Goal: Task Accomplishment & Management: Manage account settings

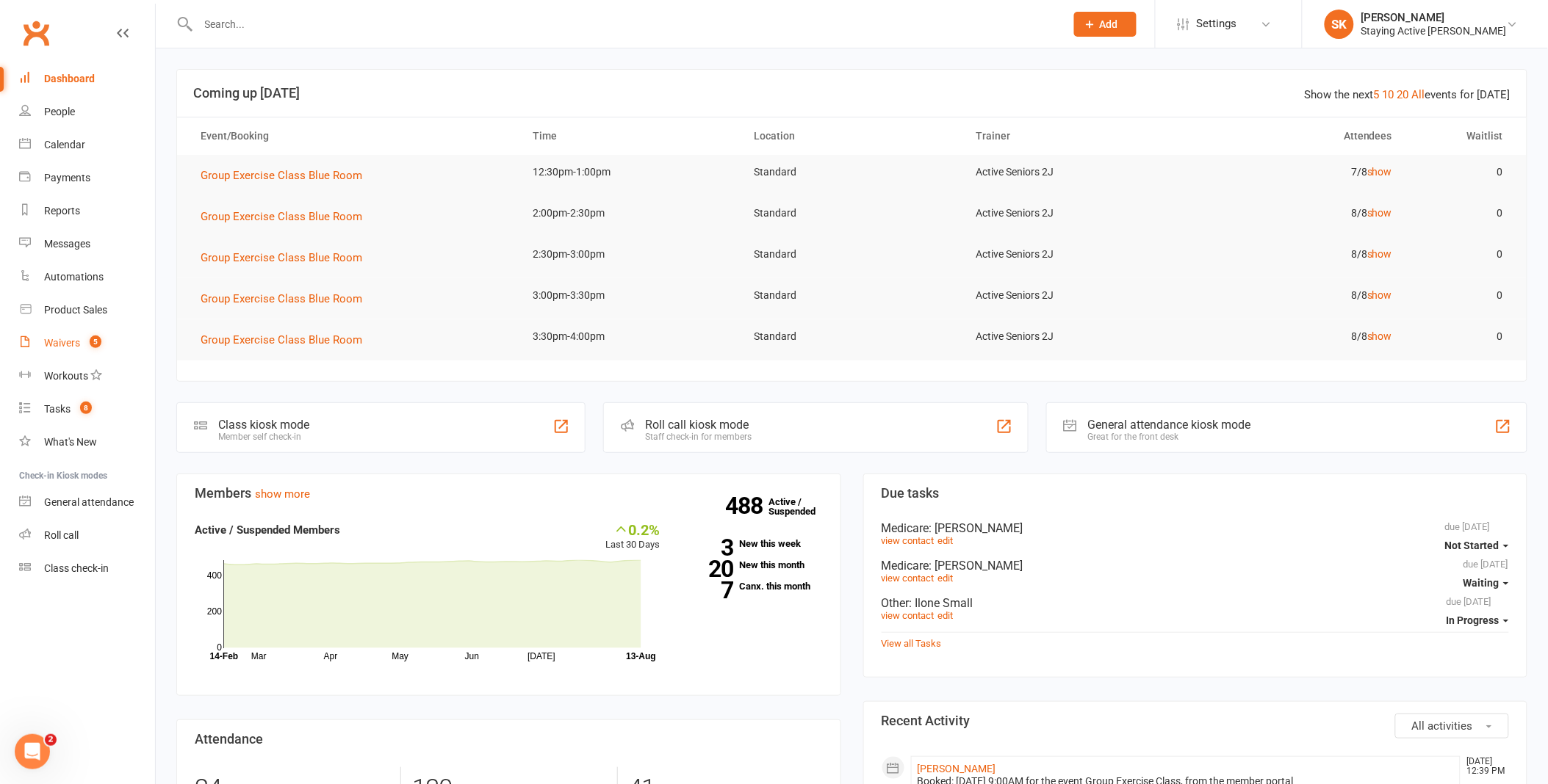
click at [82, 342] on link "Waivers 5" at bounding box center [87, 343] width 136 height 33
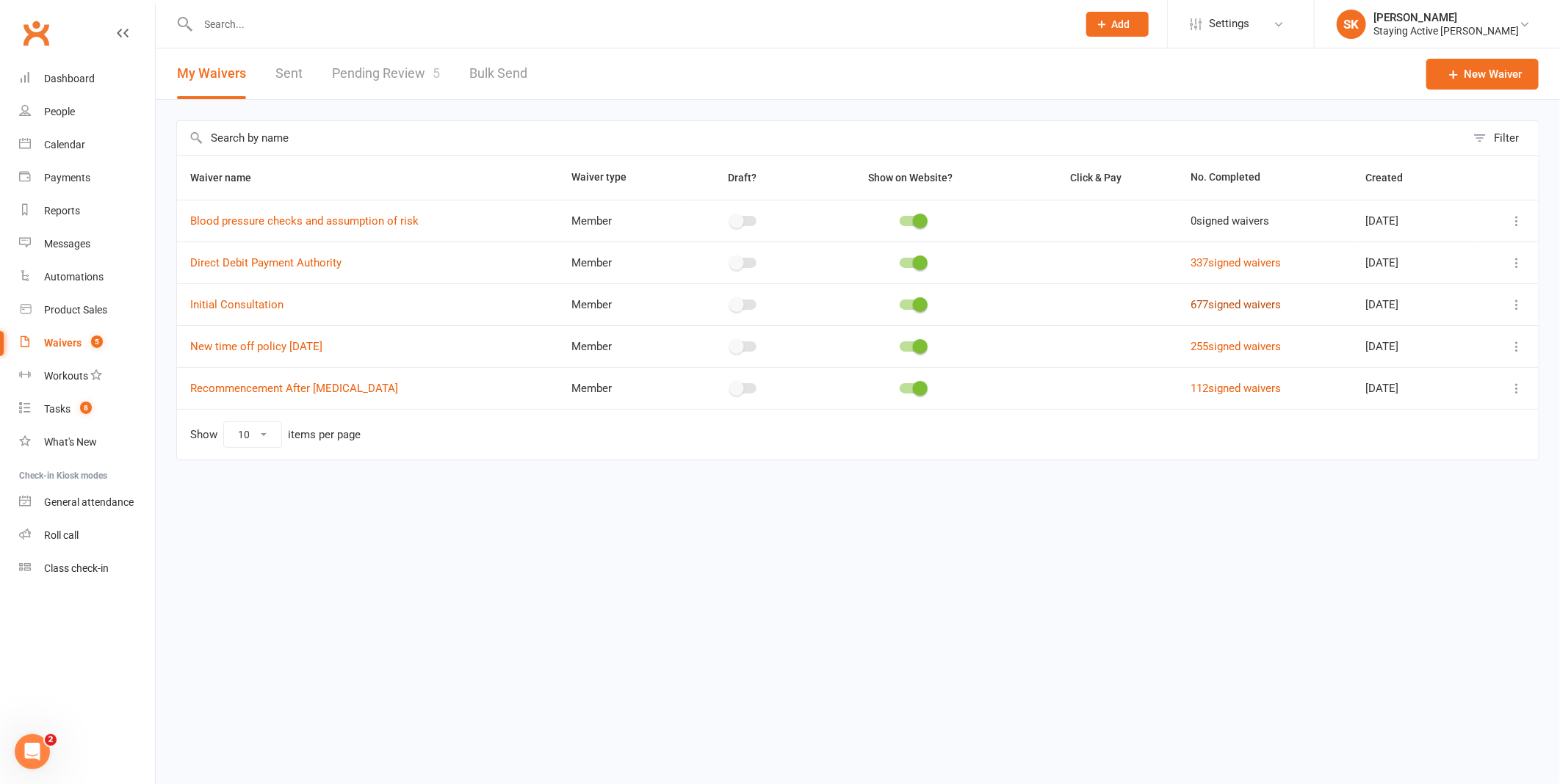
click at [1239, 308] on link "677 signed waivers" at bounding box center [1237, 305] width 91 height 13
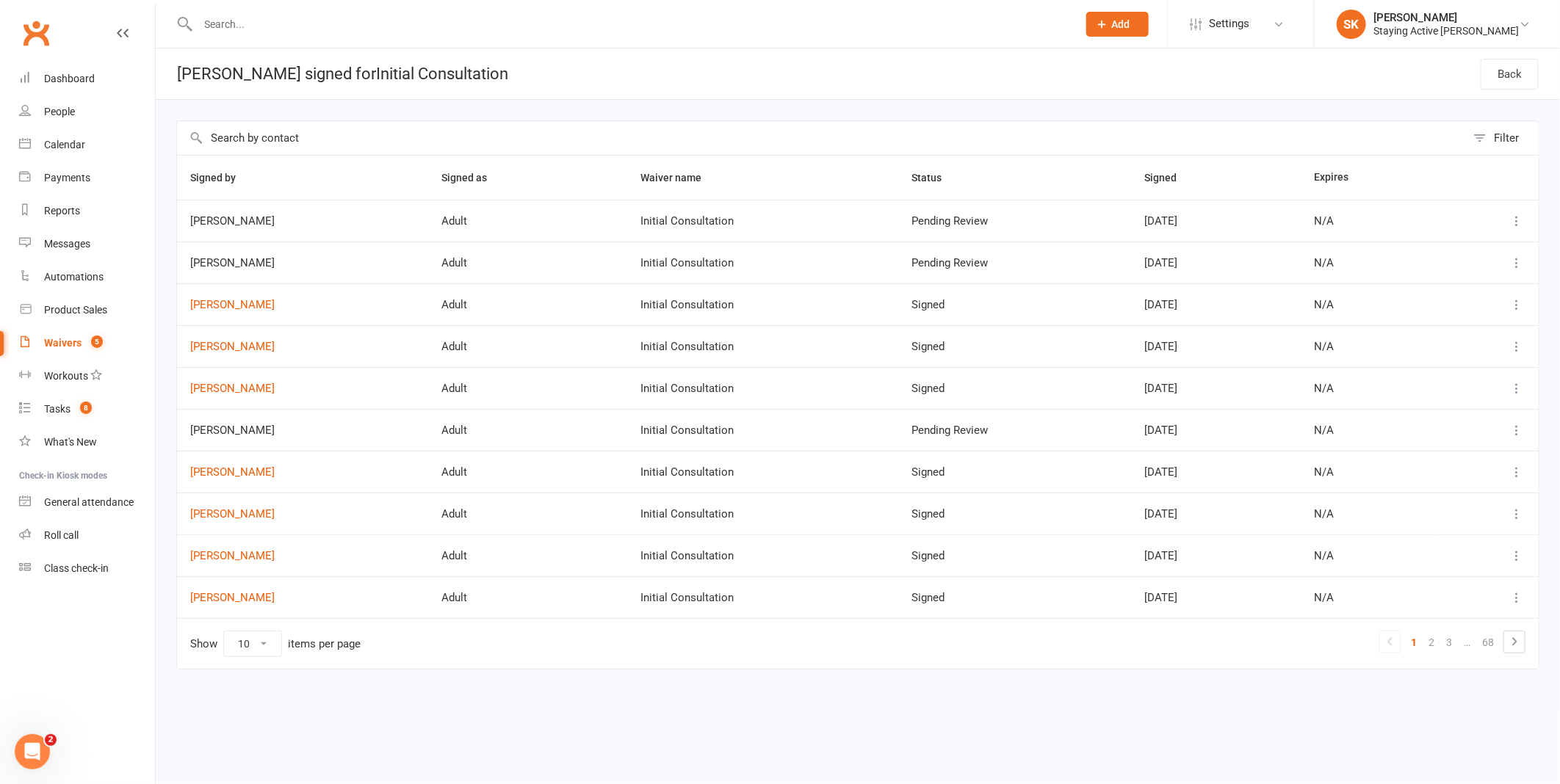
click at [1149, 16] on button "Add" at bounding box center [1118, 25] width 62 height 25
click at [1147, 97] on link "Member" at bounding box center [1102, 100] width 131 height 33
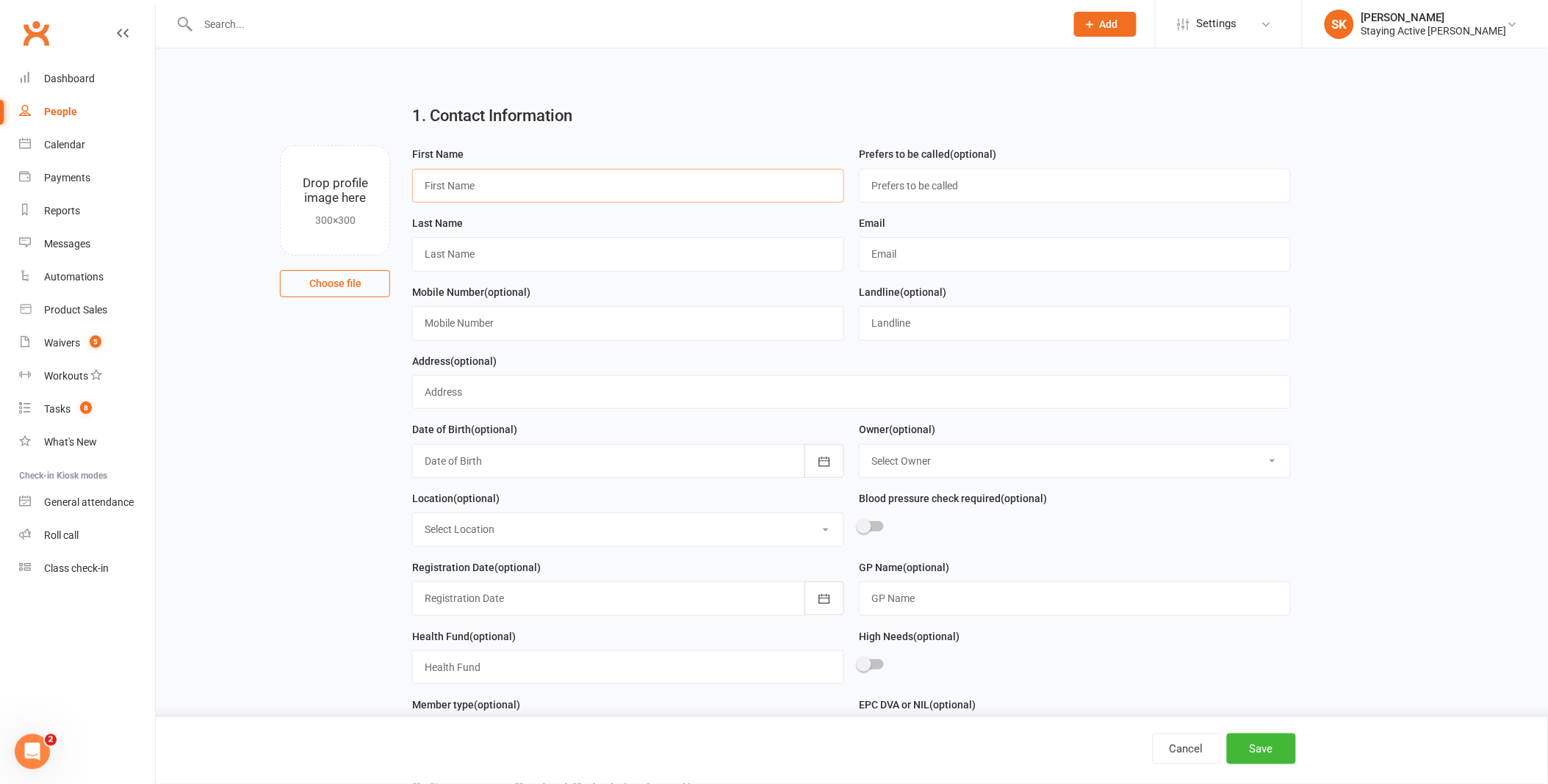
click at [562, 193] on input "text" at bounding box center [628, 185] width 432 height 33
type input "[PERSON_NAME]"
click at [804, 254] on input "text" at bounding box center [628, 253] width 432 height 33
type input "[PERSON_NAME]"
click at [923, 250] on input "text" at bounding box center [1074, 253] width 432 height 33
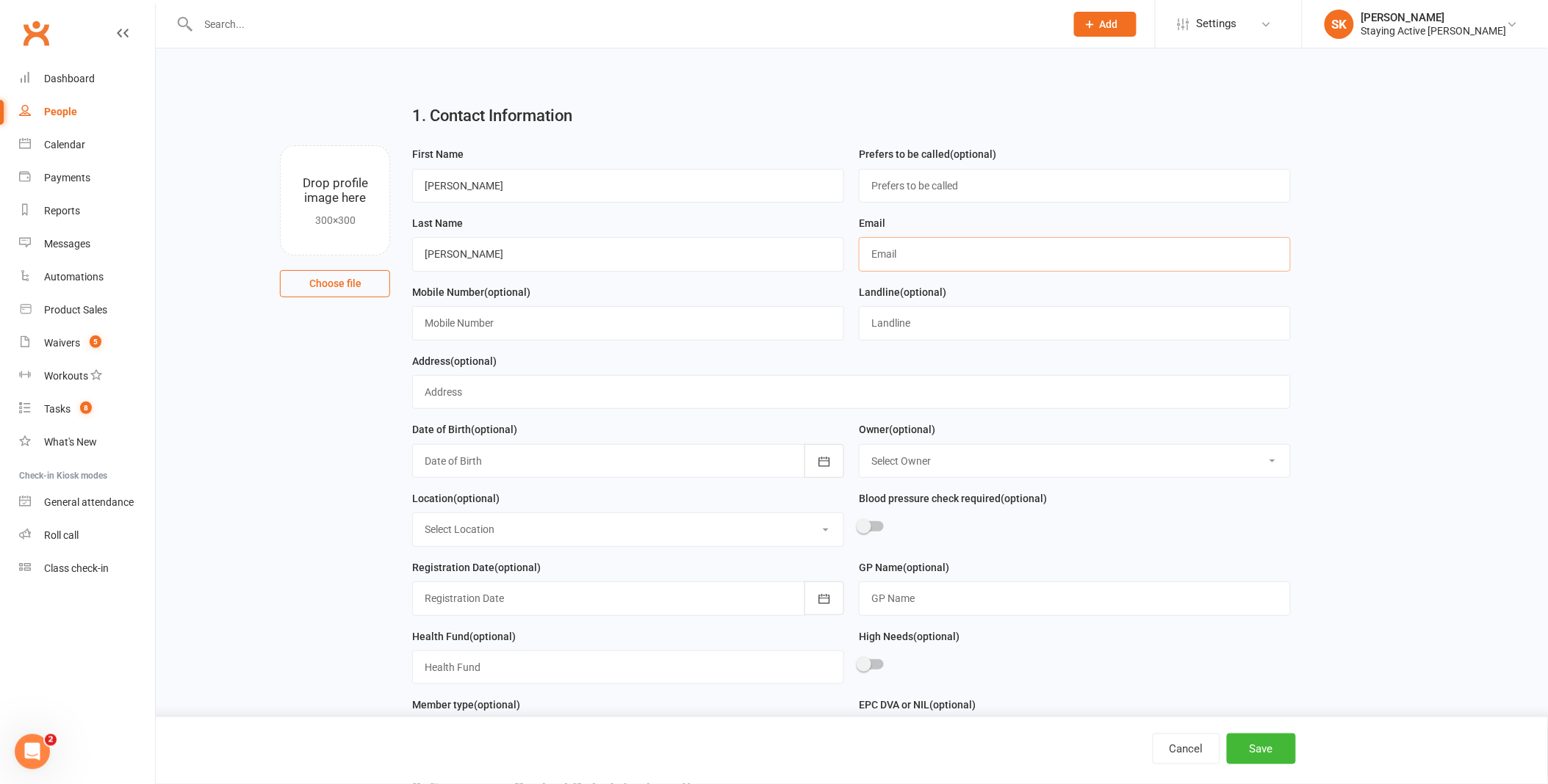
paste input "[EMAIL_ADDRESS][DOMAIN_NAME]"
type input "[EMAIL_ADDRESS][DOMAIN_NAME]"
click at [1279, 755] on button "Save" at bounding box center [1261, 748] width 69 height 30
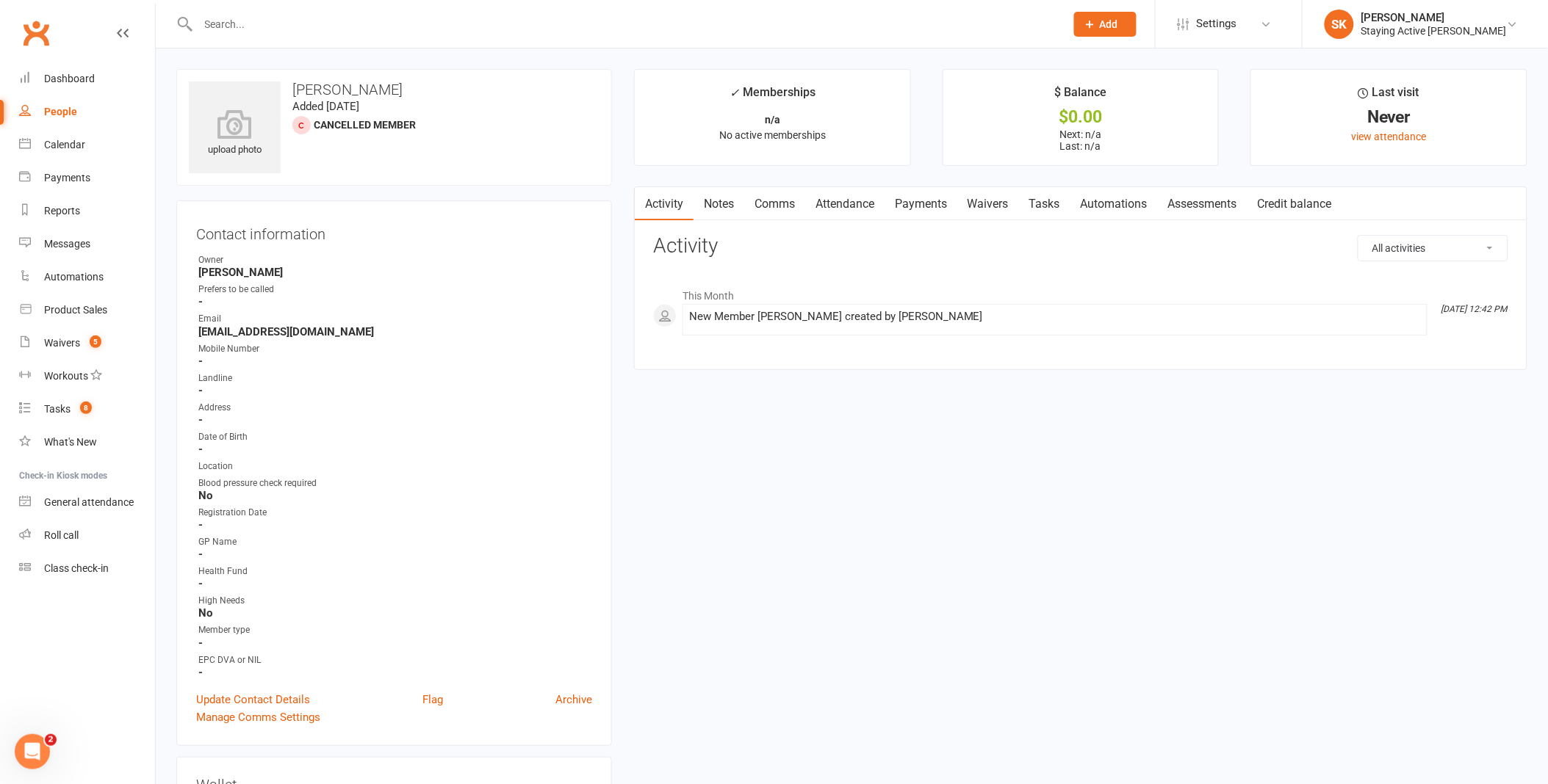
click at [516, 20] on input "text" at bounding box center [625, 25] width 861 height 21
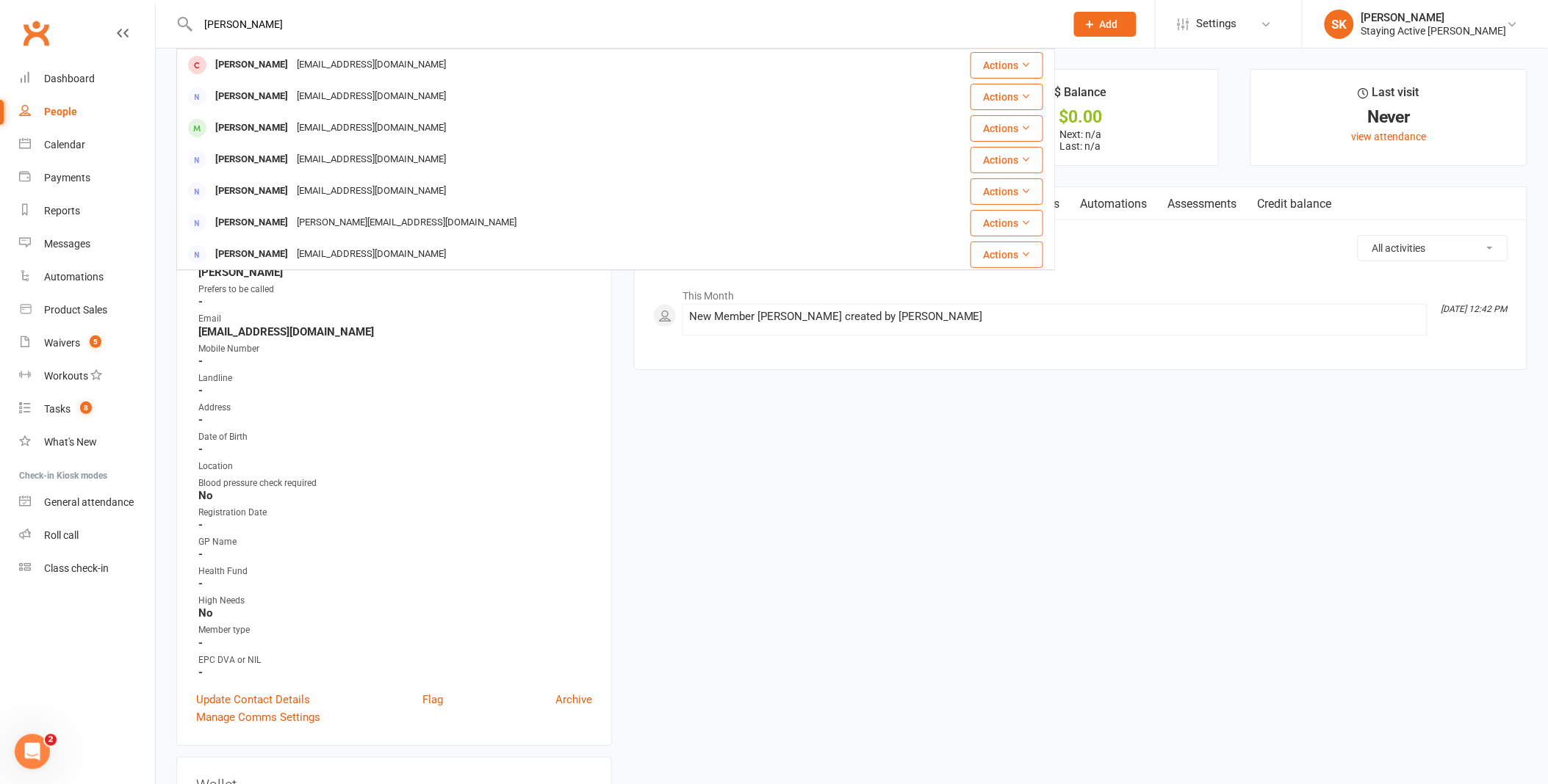
type input "[PERSON_NAME]"
click at [292, 95] on div "[EMAIL_ADDRESS][DOMAIN_NAME]" at bounding box center [371, 97] width 158 height 22
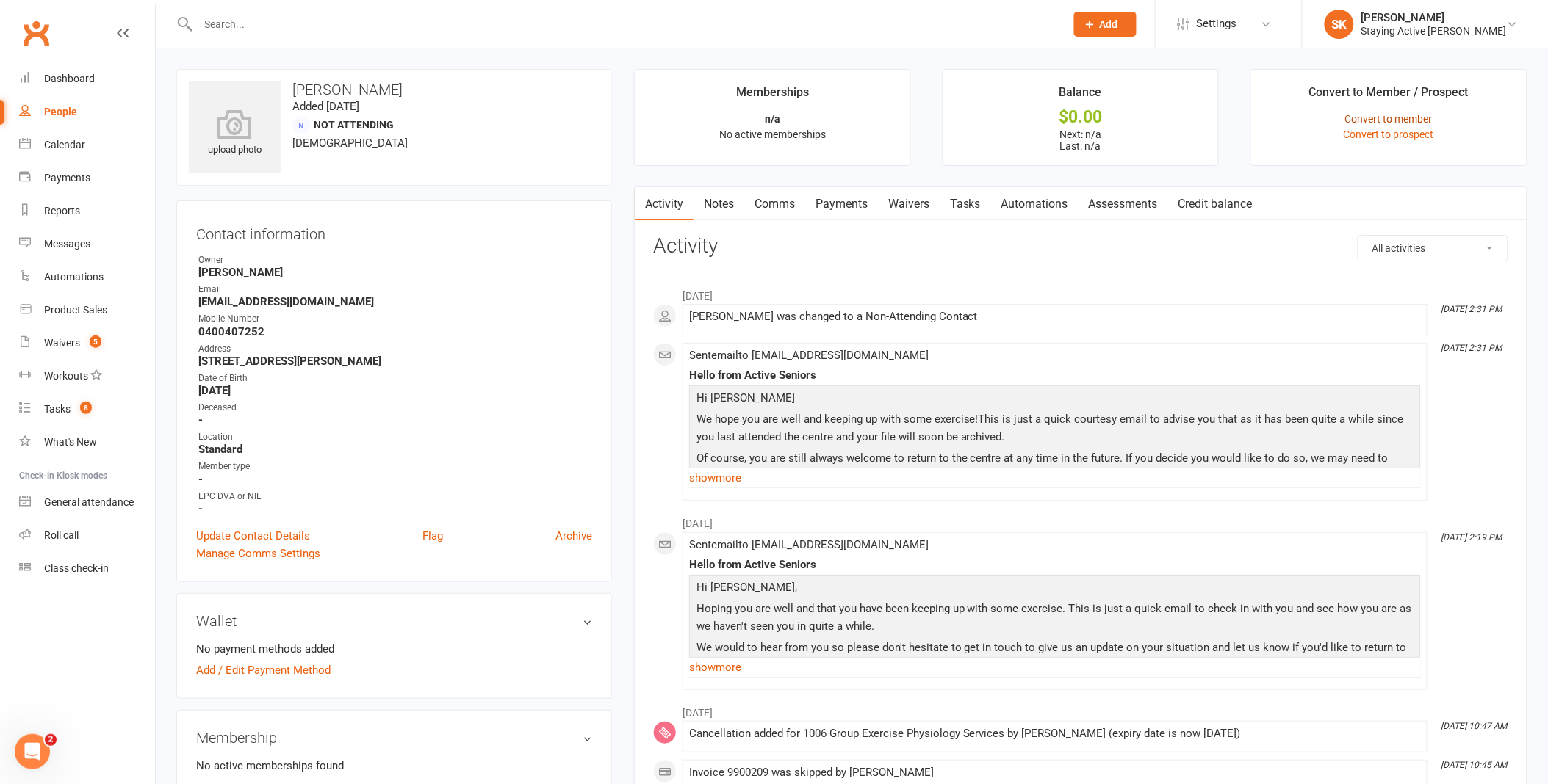
click at [1377, 118] on link "Convert to member" at bounding box center [1389, 119] width 88 height 12
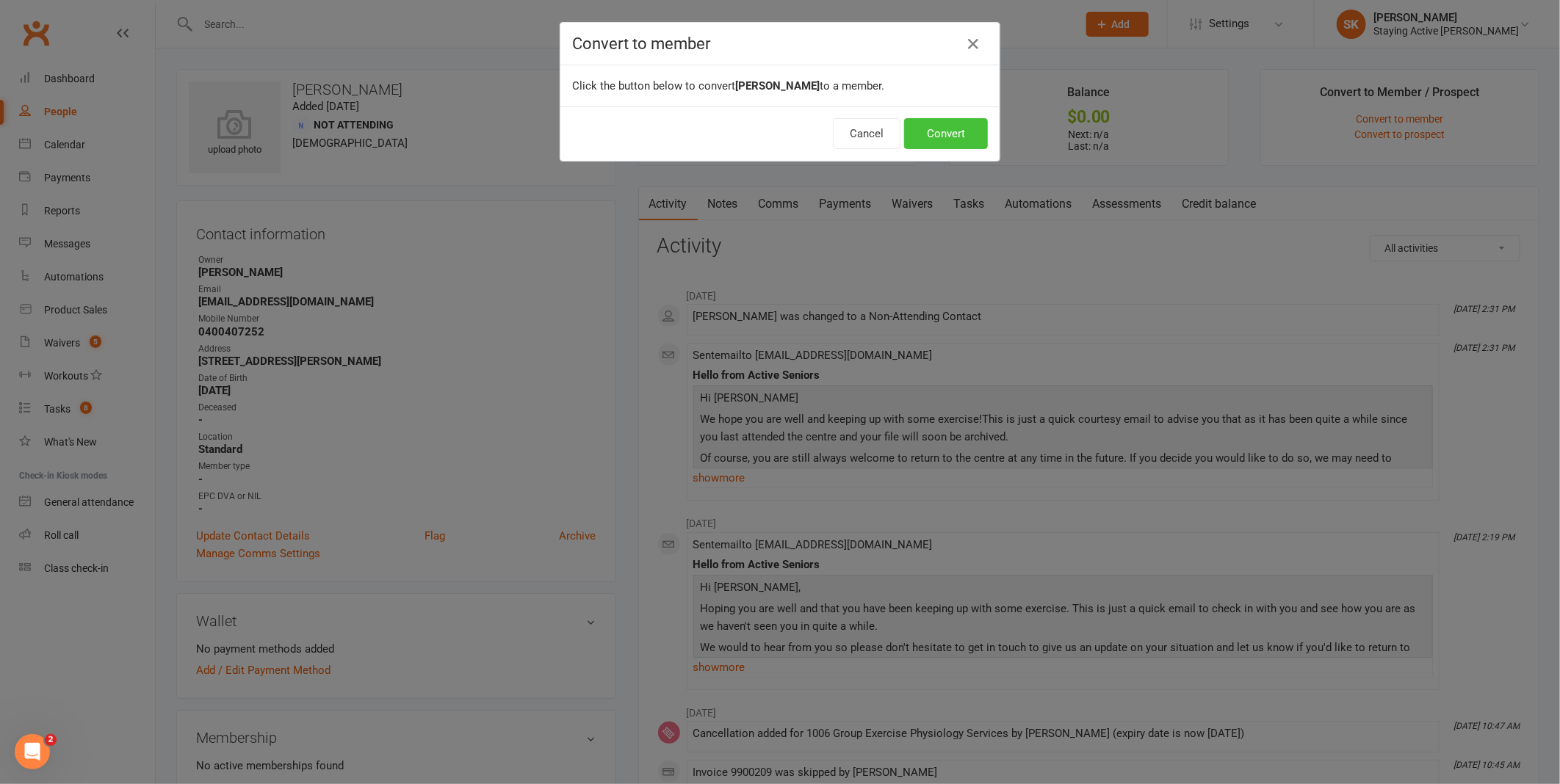
click at [959, 149] on button "Convert" at bounding box center [946, 133] width 84 height 30
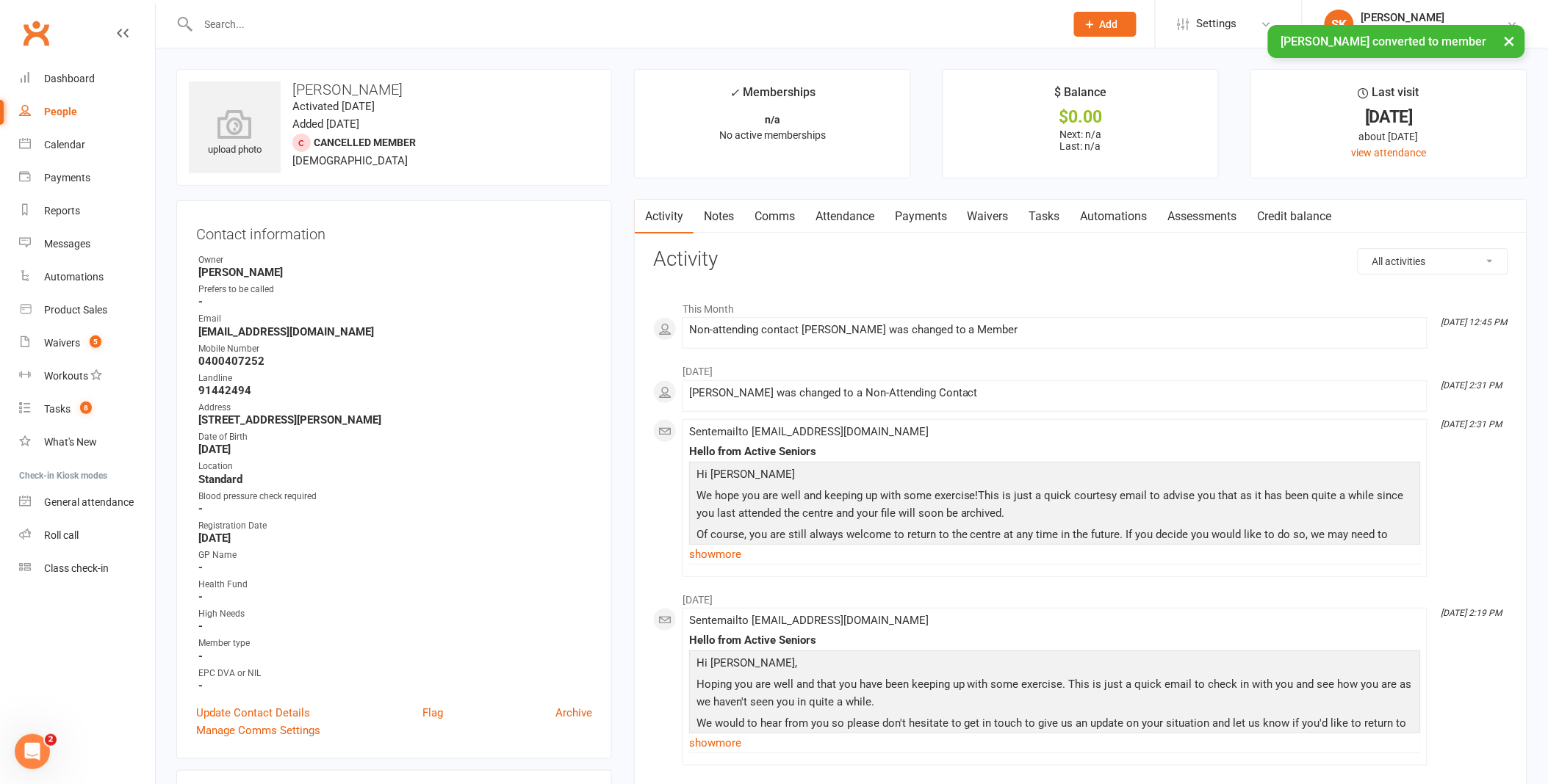
click at [755, 25] on div "× [PERSON_NAME] converted to member" at bounding box center [764, 25] width 1529 height 0
click at [714, 19] on input "text" at bounding box center [625, 25] width 861 height 21
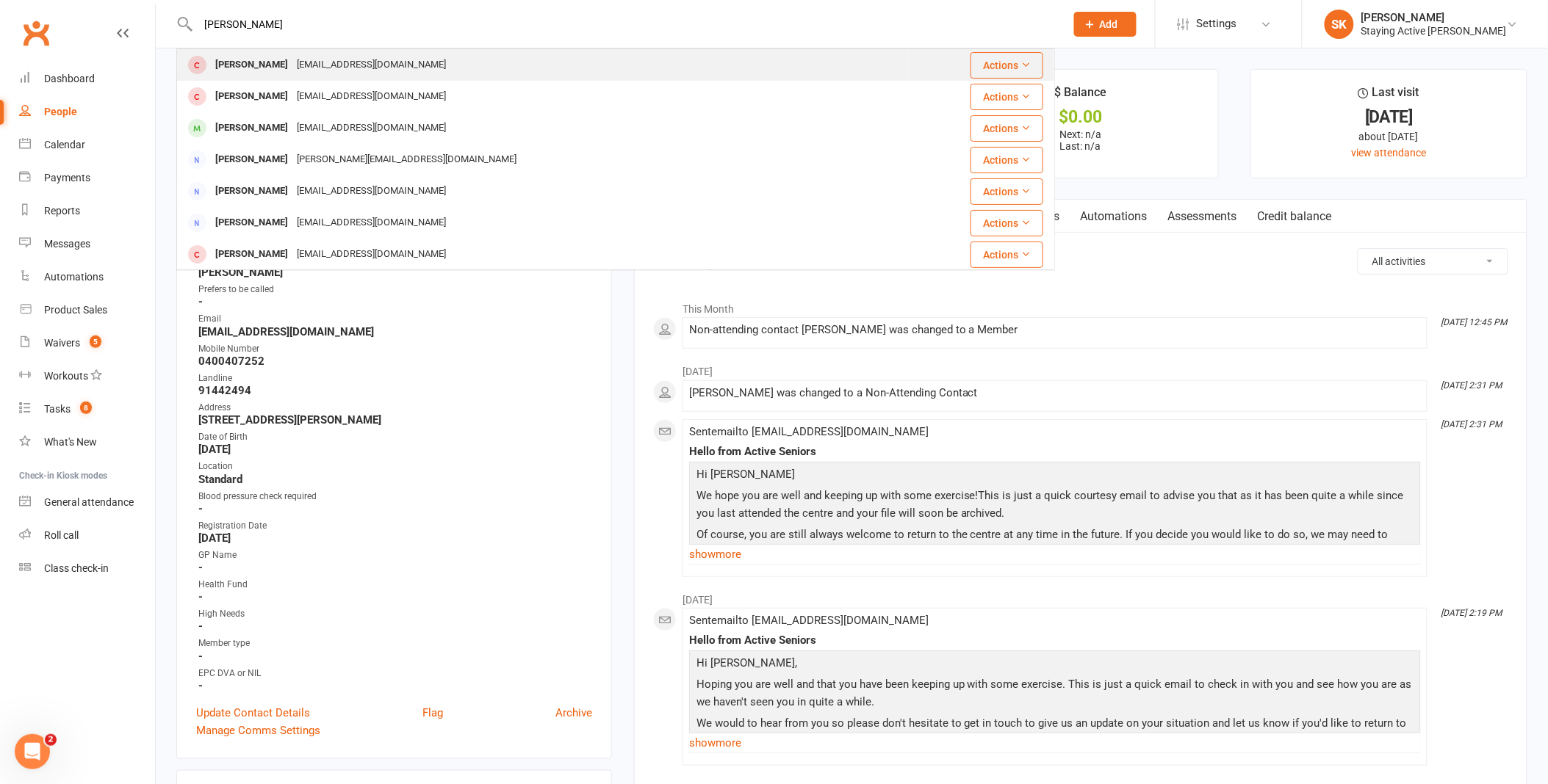
type input "[PERSON_NAME]"
click at [449, 62] on div "[PERSON_NAME] [EMAIL_ADDRESS][DOMAIN_NAME]" at bounding box center [542, 65] width 729 height 30
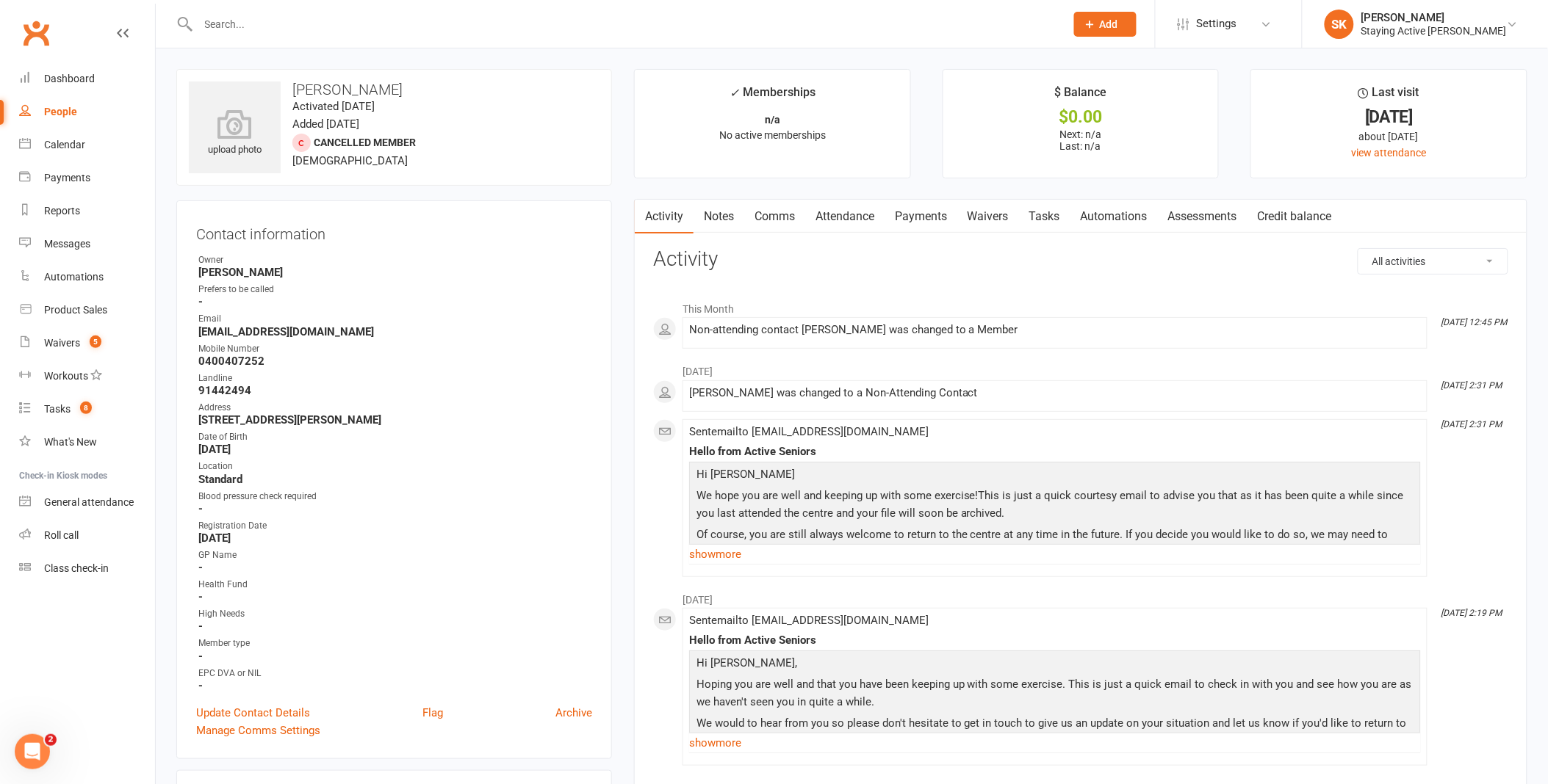
click at [457, 27] on input "text" at bounding box center [625, 25] width 861 height 21
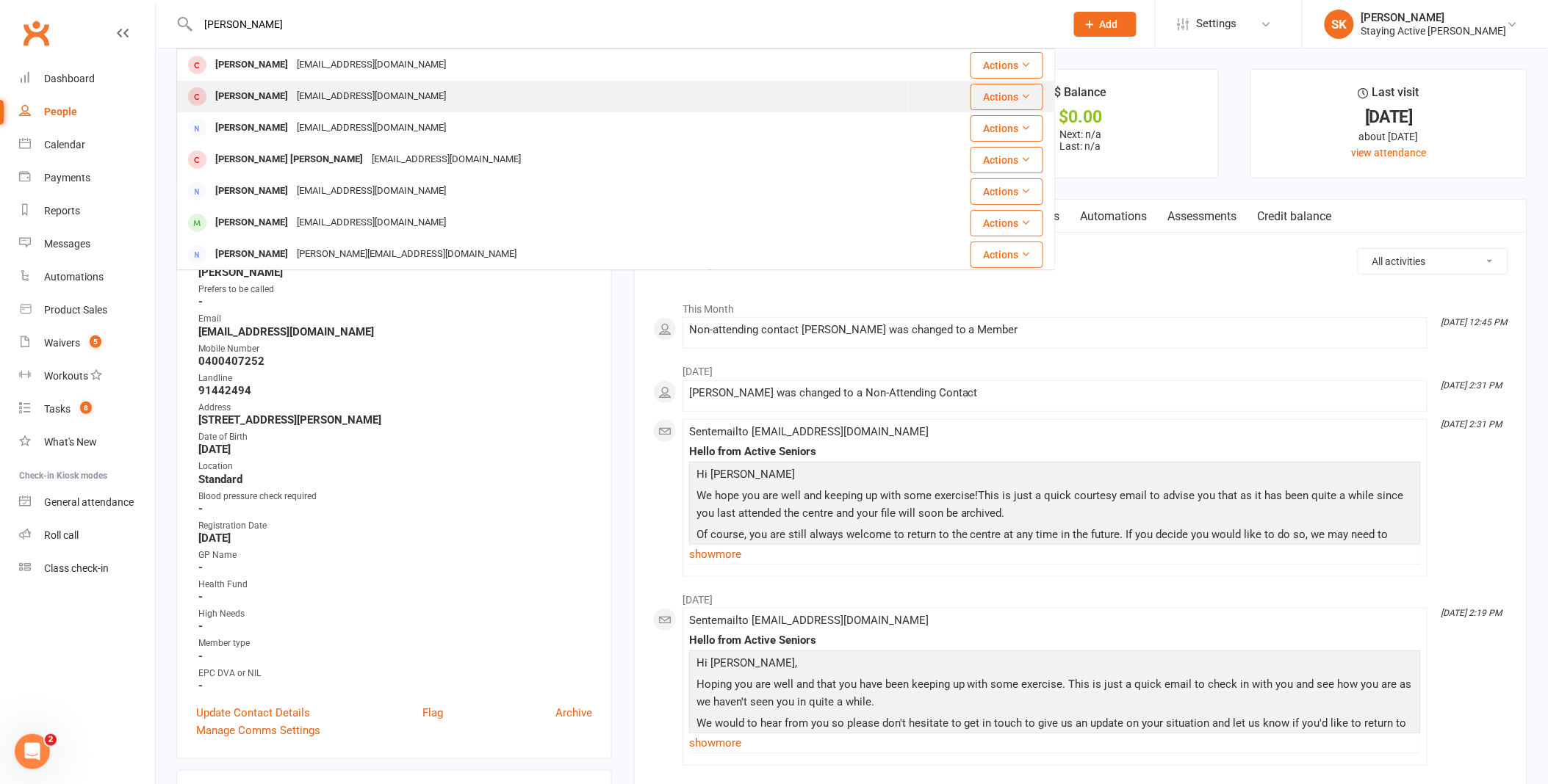
type input "[PERSON_NAME]"
click at [380, 100] on div "[PERSON_NAME] [EMAIL_ADDRESS][DOMAIN_NAME]" at bounding box center [542, 97] width 729 height 30
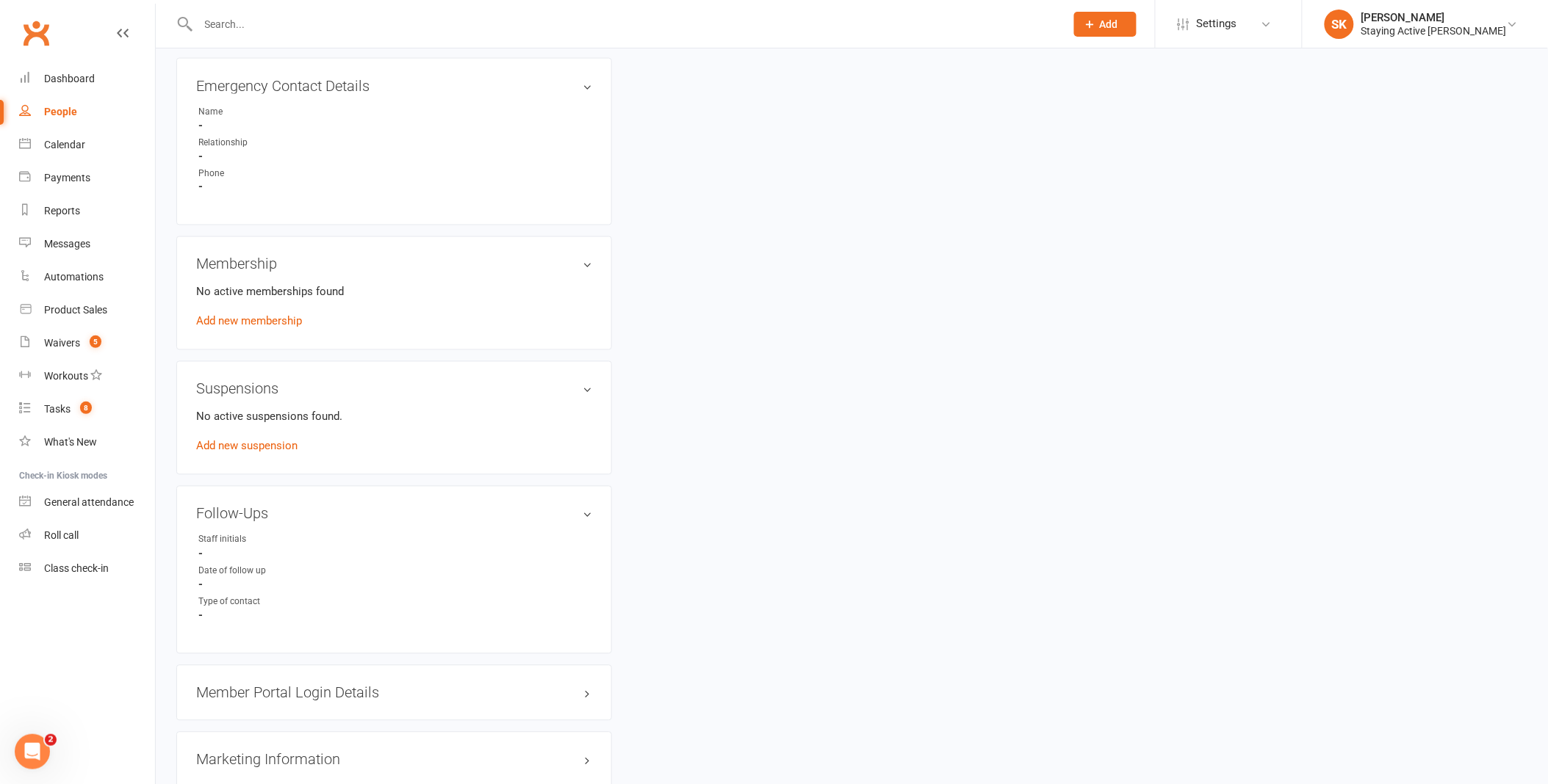
scroll to position [1188, 0]
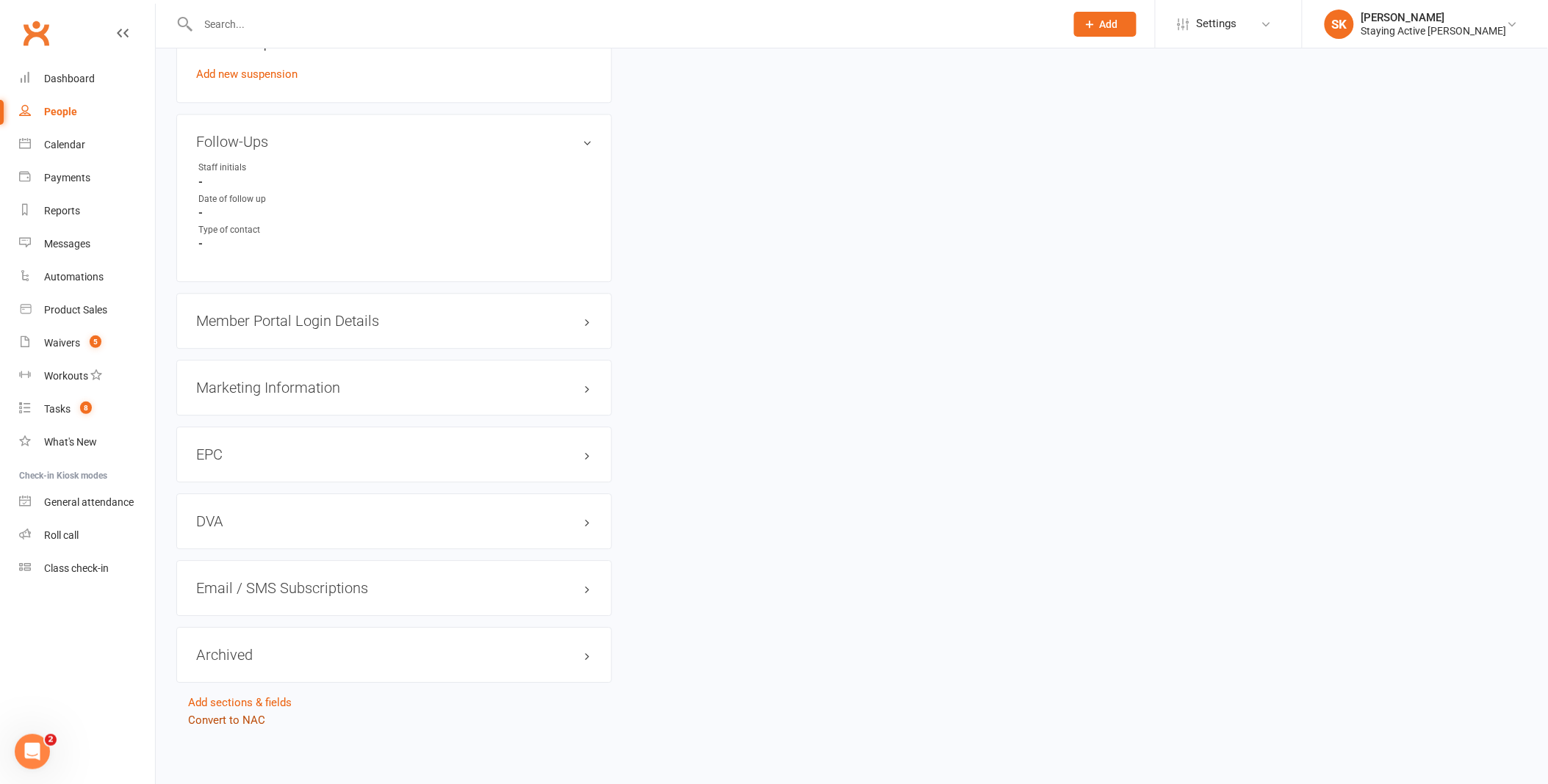
click at [241, 713] on link "Convert to NAC" at bounding box center [227, 720] width 77 height 13
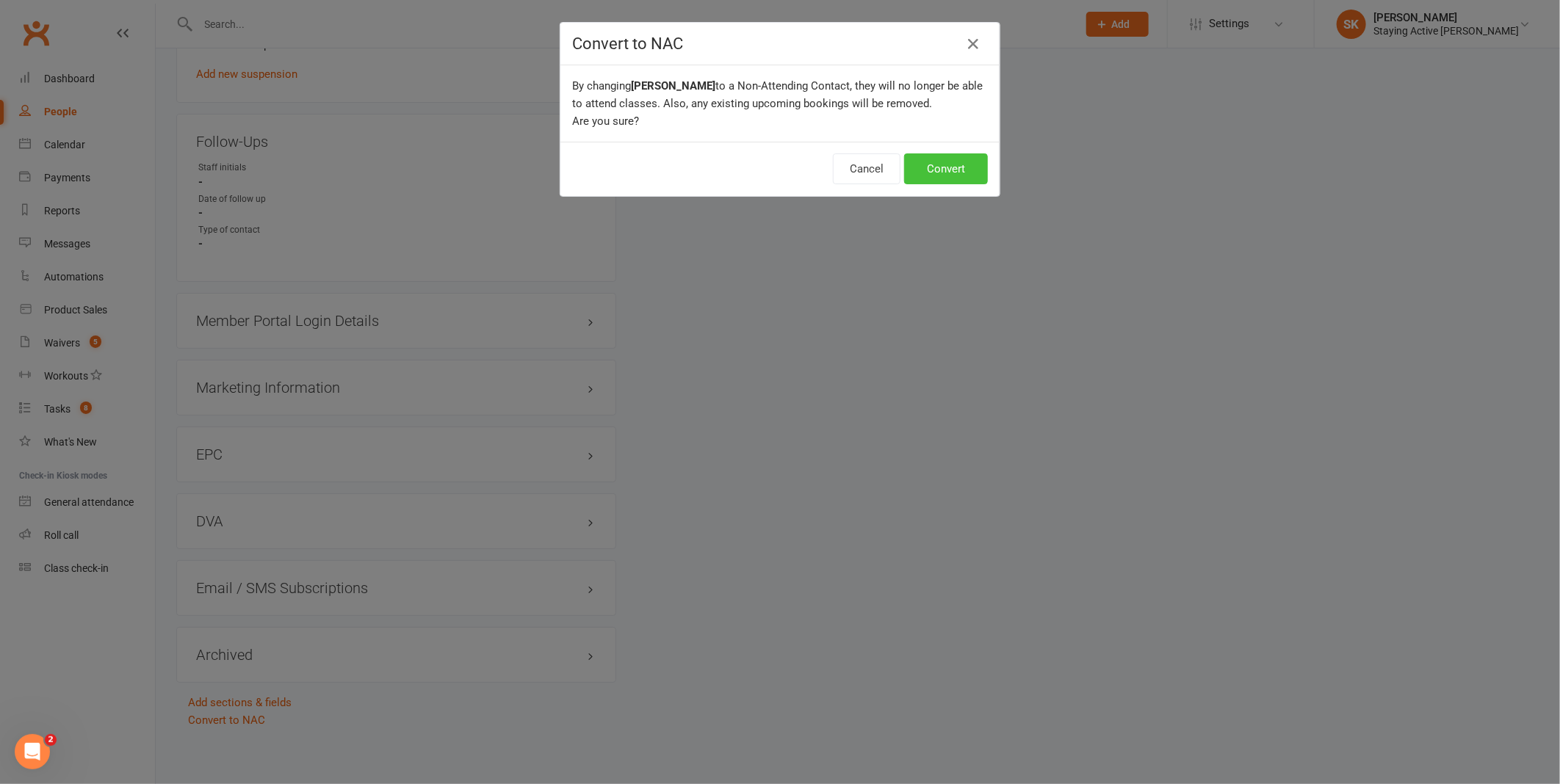
click at [962, 170] on button "Convert" at bounding box center [946, 168] width 84 height 30
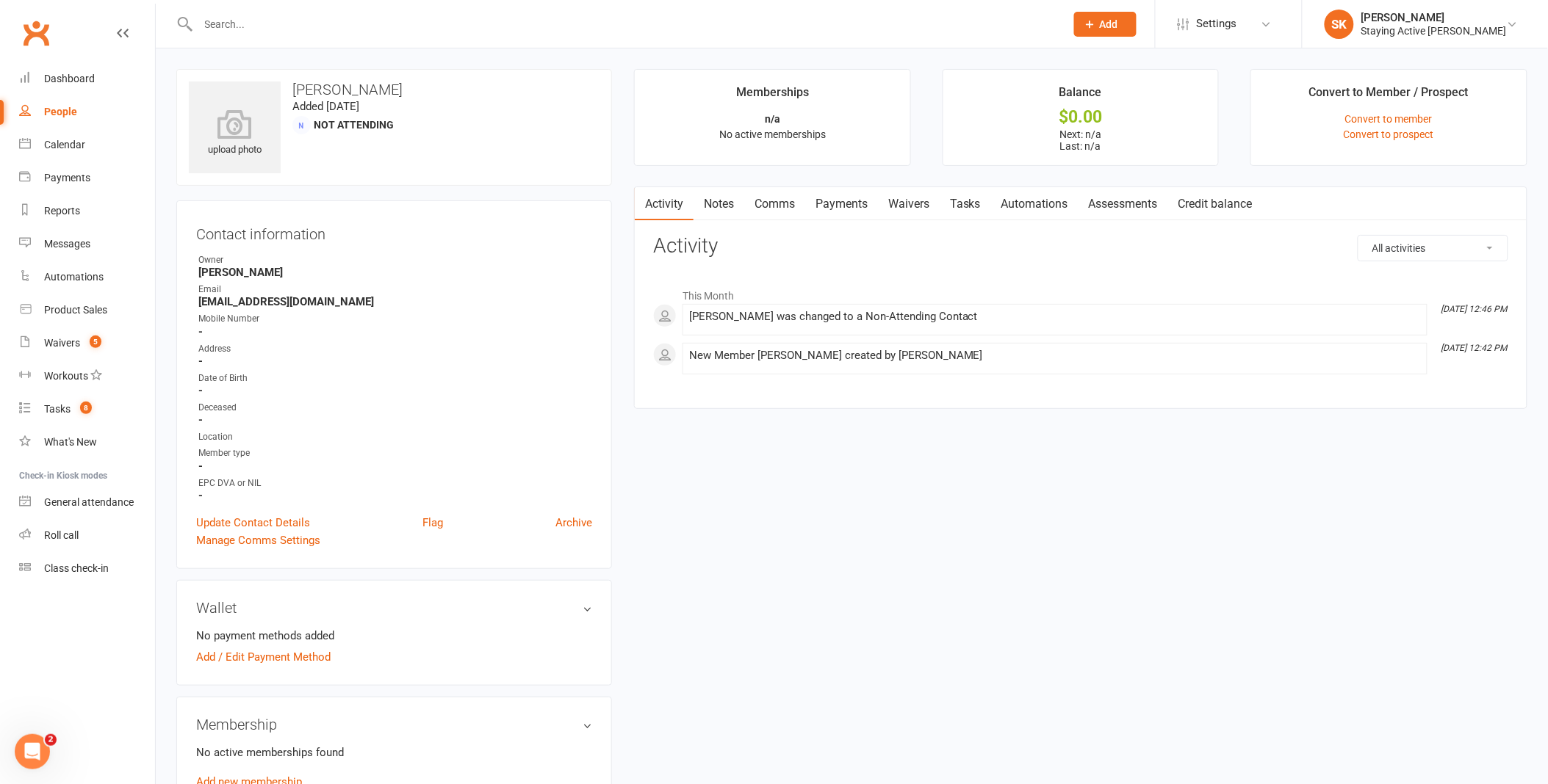
click at [642, 9] on div at bounding box center [616, 24] width 879 height 48
click at [636, 25] on input "text" at bounding box center [625, 25] width 861 height 21
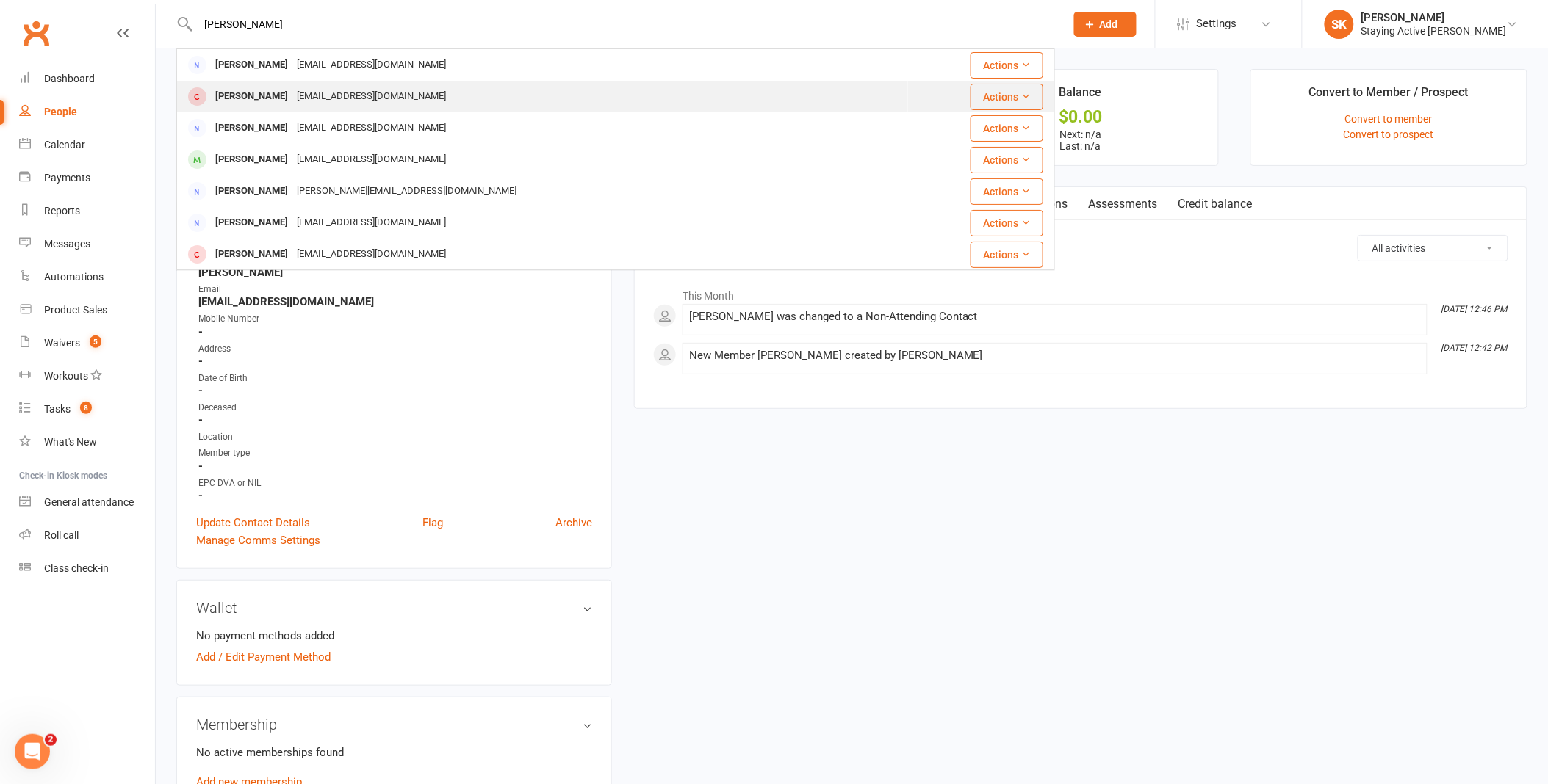
type input "[PERSON_NAME]"
click at [336, 96] on div "[EMAIL_ADDRESS][DOMAIN_NAME]" at bounding box center [371, 97] width 158 height 22
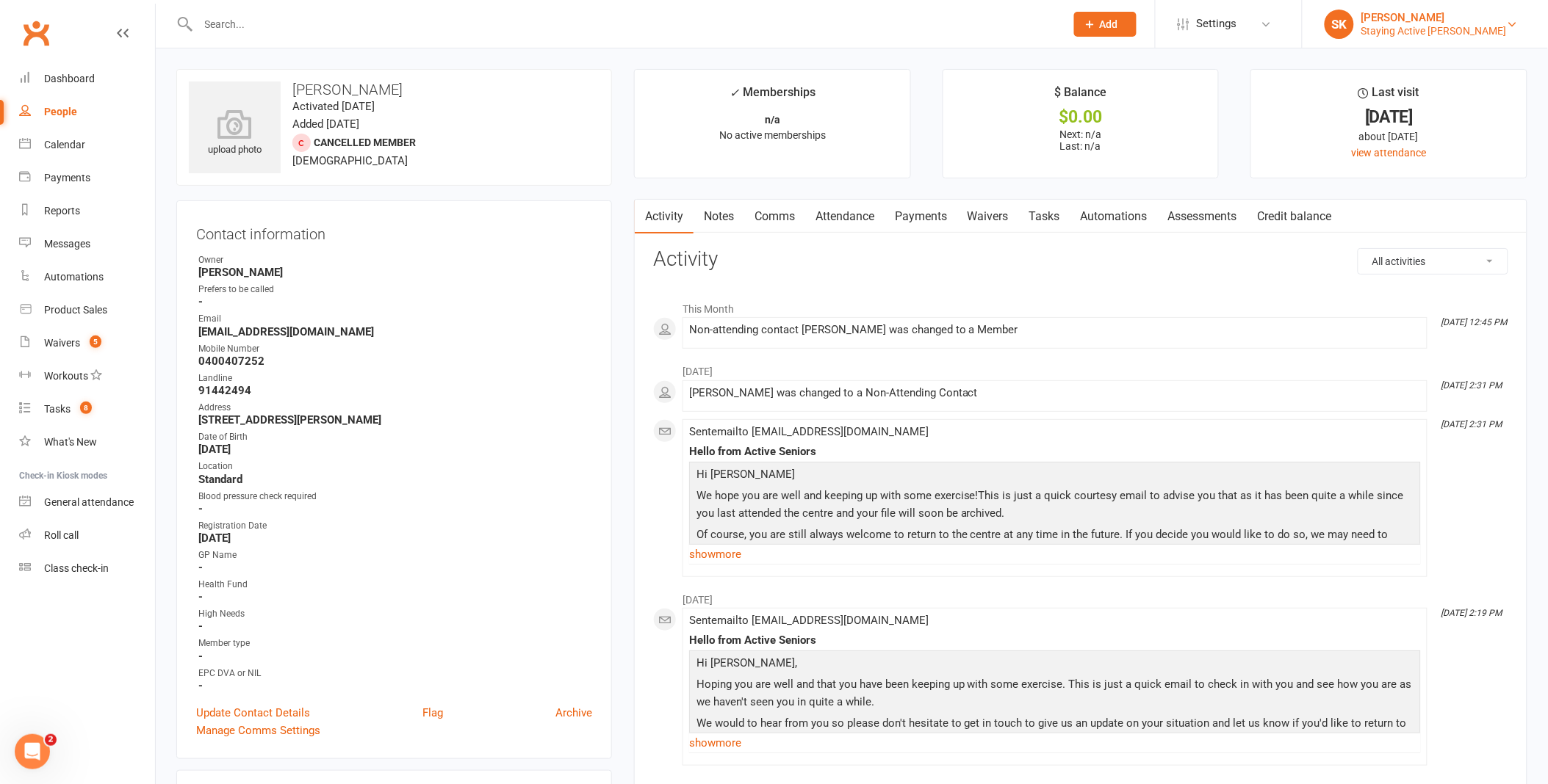
click at [1423, 30] on div "Staying Active [PERSON_NAME]" at bounding box center [1434, 31] width 146 height 13
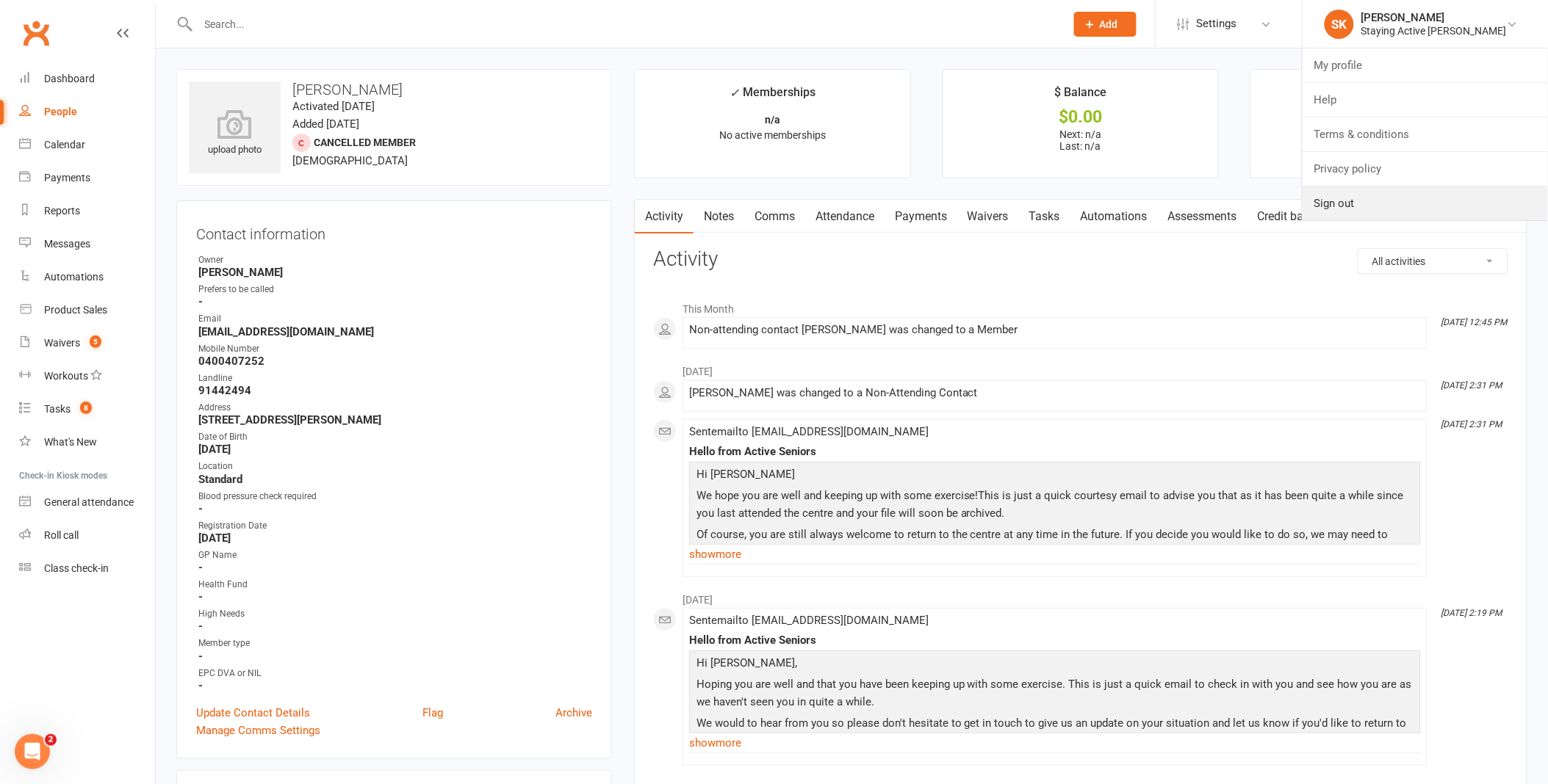
drag, startPoint x: 1394, startPoint y: 192, endPoint x: 1373, endPoint y: 198, distance: 21.8
click at [1392, 192] on link "Sign out" at bounding box center [1425, 203] width 245 height 33
